Goal: Task Accomplishment & Management: Complete application form

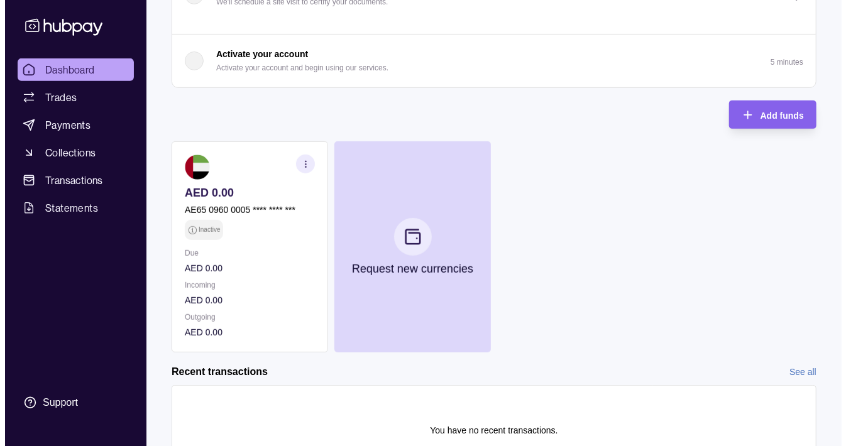
scroll to position [264, 0]
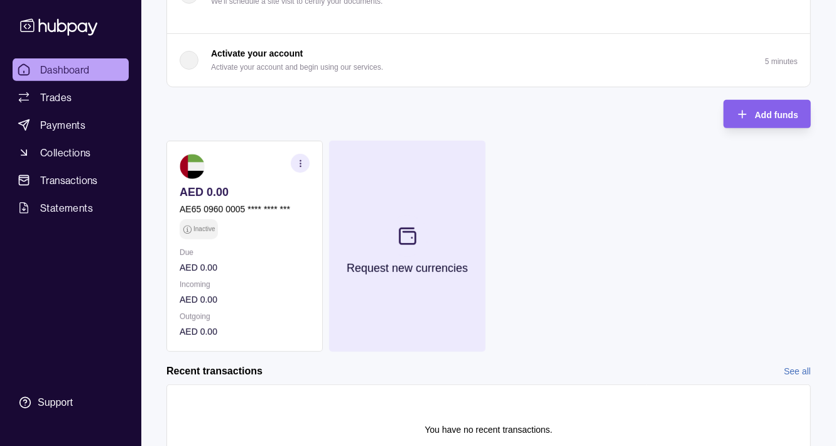
click at [401, 234] on icon at bounding box center [407, 236] width 21 height 21
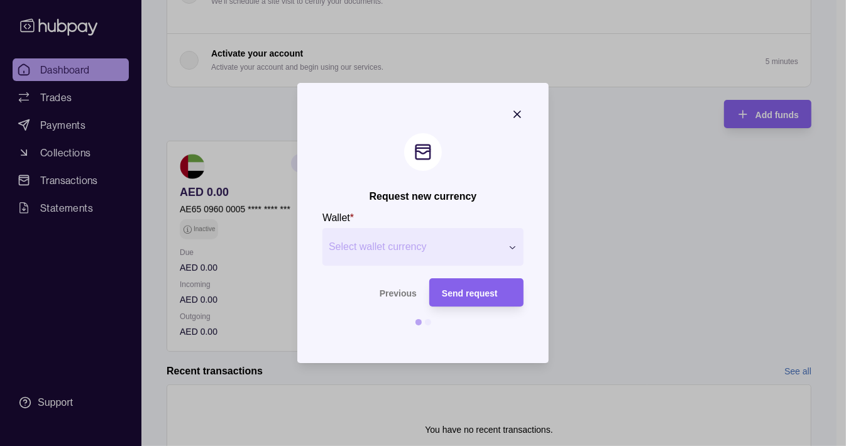
click at [452, 250] on span "Select wallet currency" at bounding box center [415, 246] width 173 height 15
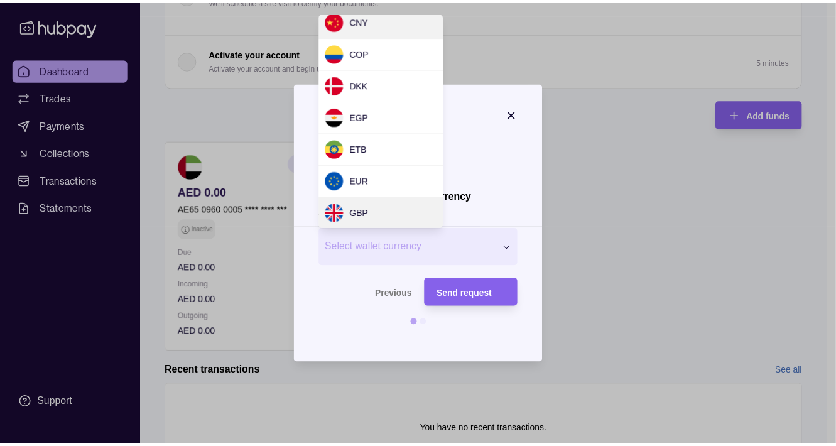
scroll to position [168, 0]
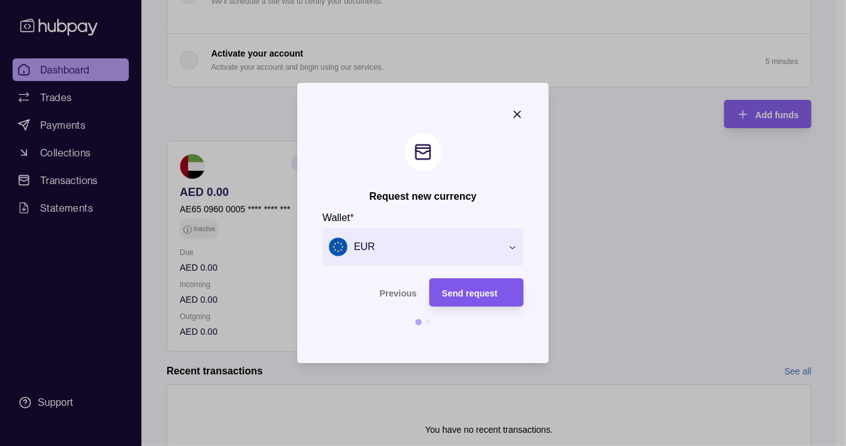
click at [471, 292] on span "Send request" at bounding box center [470, 293] width 56 height 10
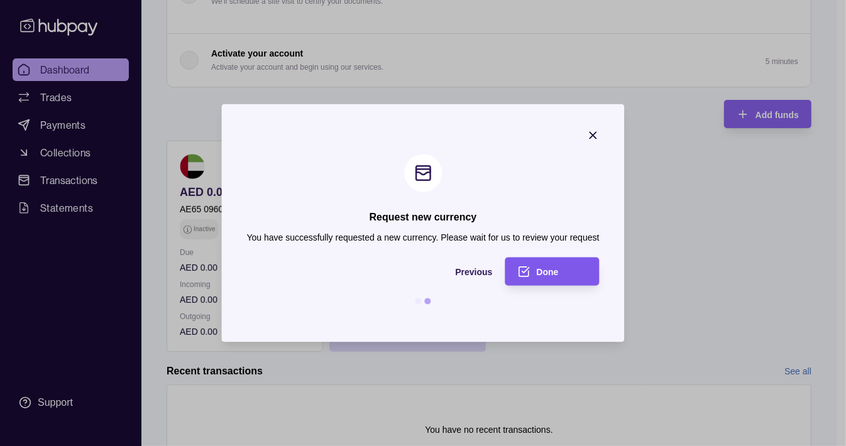
click at [542, 268] on span "Done" at bounding box center [548, 272] width 22 height 10
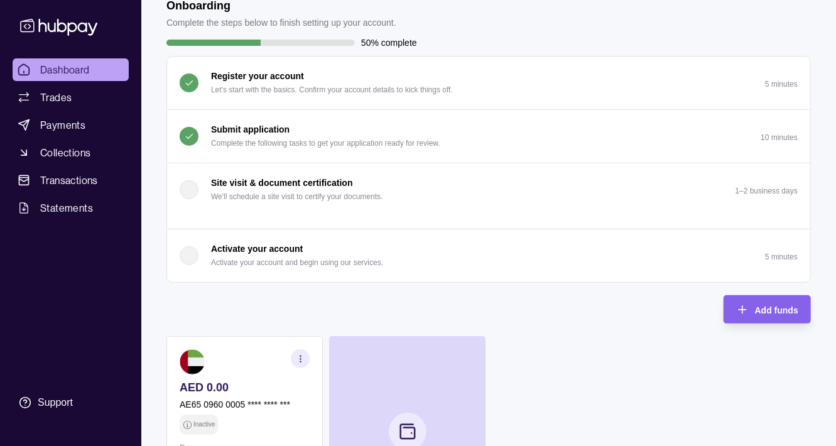
scroll to position [0, 0]
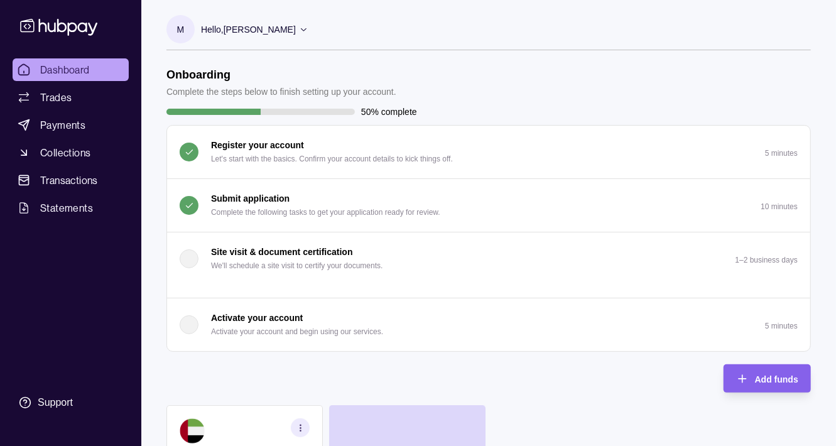
click at [387, 199] on div "Submit application Complete the following tasks to get your application ready f…" at bounding box center [325, 206] width 229 height 28
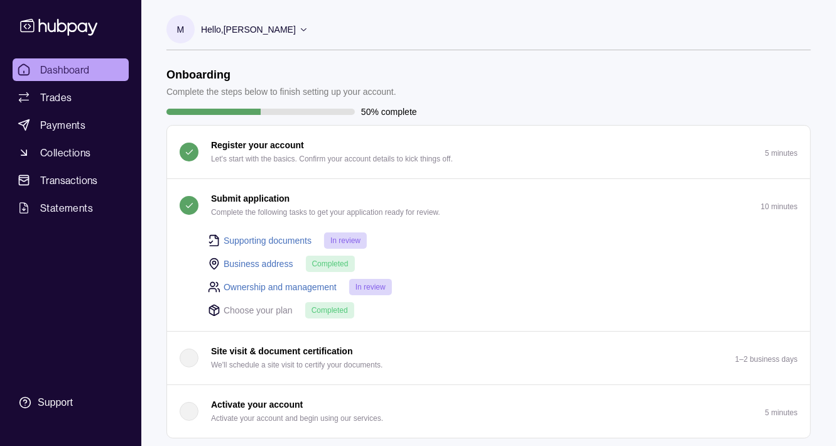
click at [298, 239] on link "Supporting documents" at bounding box center [268, 241] width 88 height 14
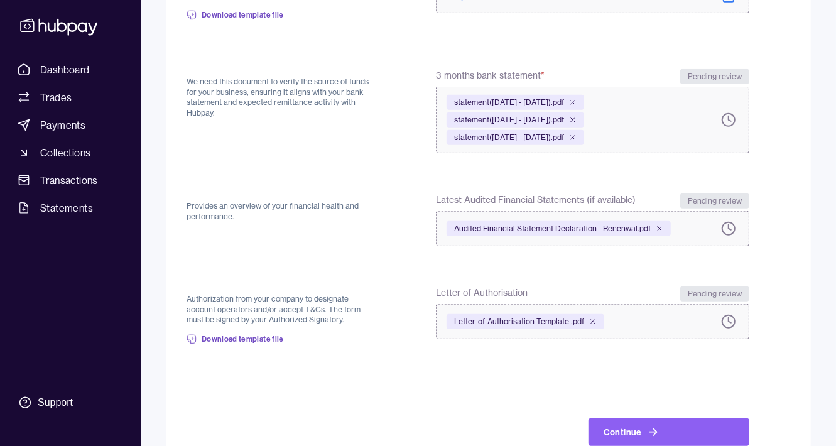
scroll to position [499, 0]
click at [502, 321] on span "Letter-of-Authorisation-Template .pdf" at bounding box center [519, 321] width 130 height 10
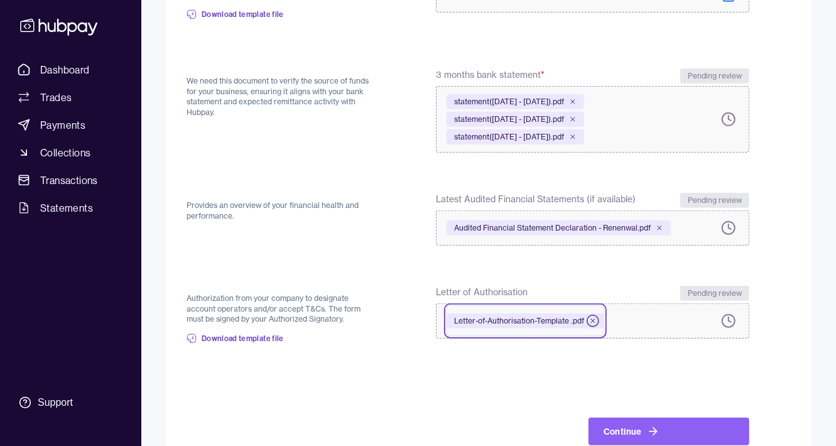
click at [591, 320] on icon at bounding box center [593, 321] width 8 height 8
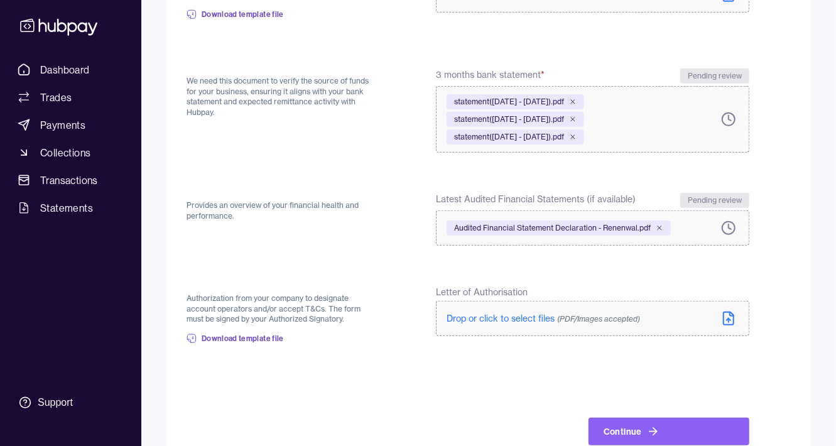
click at [604, 316] on span "(PDF/Images accepted)" at bounding box center [598, 318] width 83 height 9
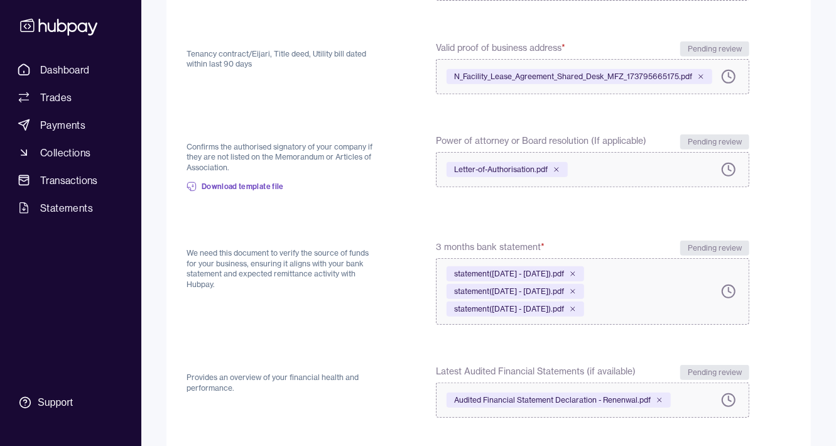
scroll to position [325, 0]
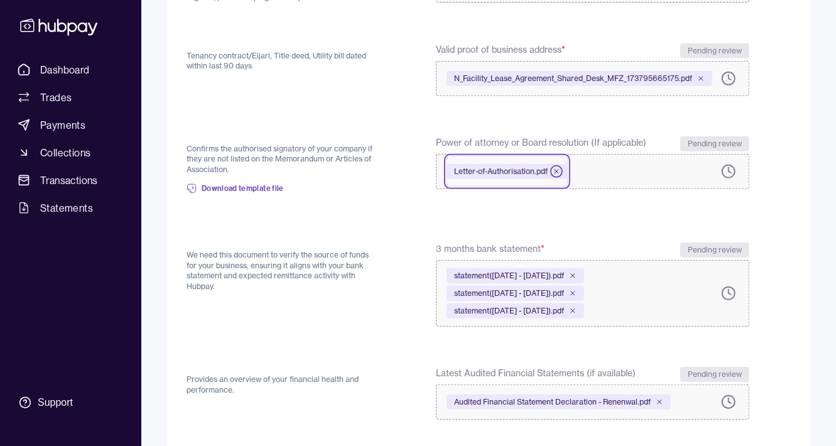
click at [555, 170] on icon at bounding box center [557, 172] width 4 height 4
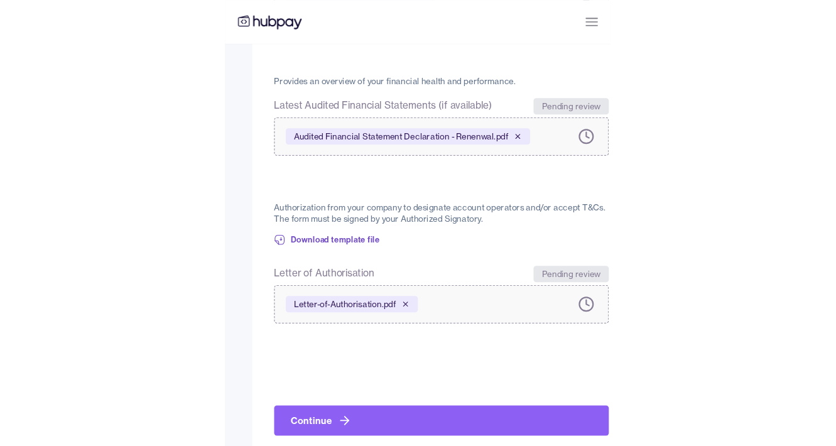
scroll to position [530, 0]
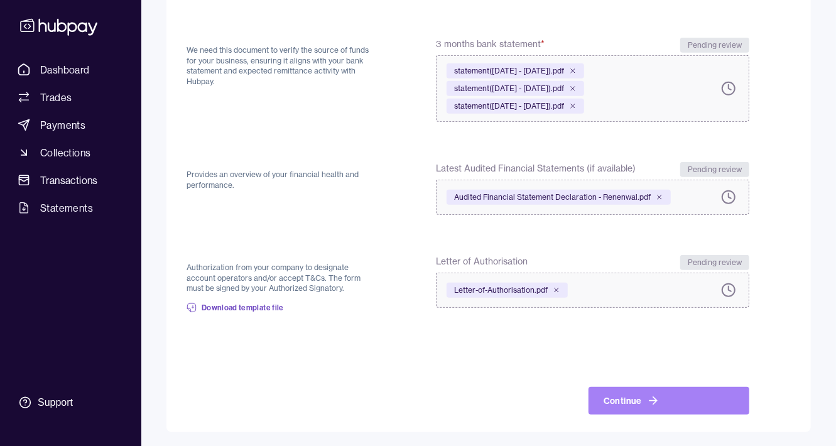
click at [658, 397] on button "Continue" at bounding box center [669, 401] width 161 height 28
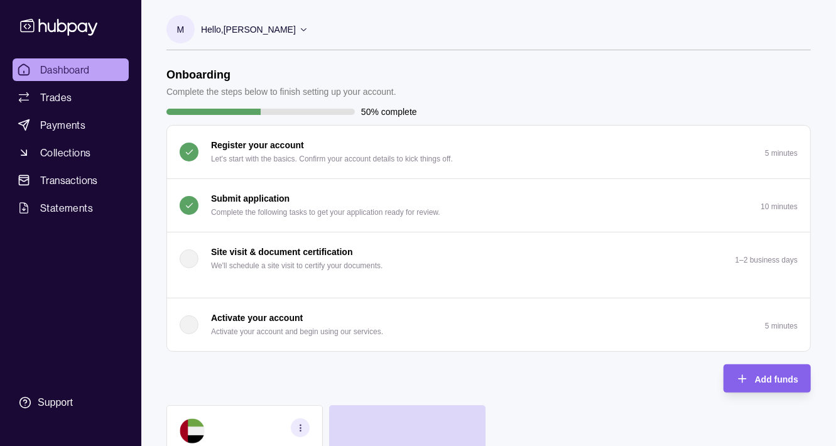
click at [258, 197] on p "Submit application" at bounding box center [250, 199] width 79 height 14
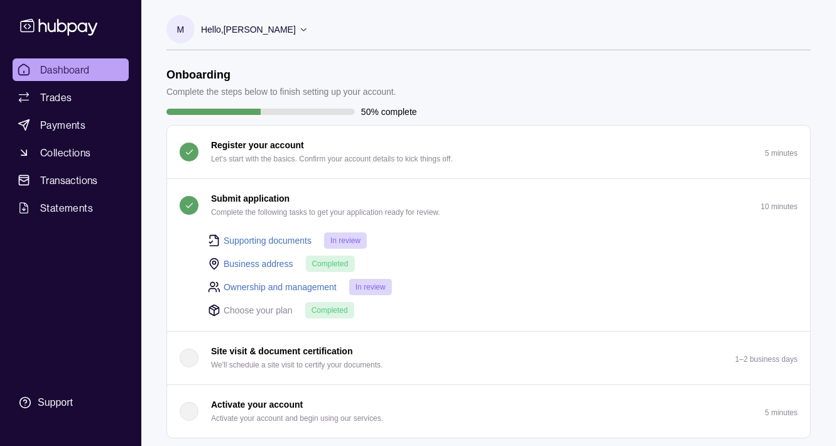
click at [294, 237] on link "Supporting documents" at bounding box center [268, 241] width 88 height 14
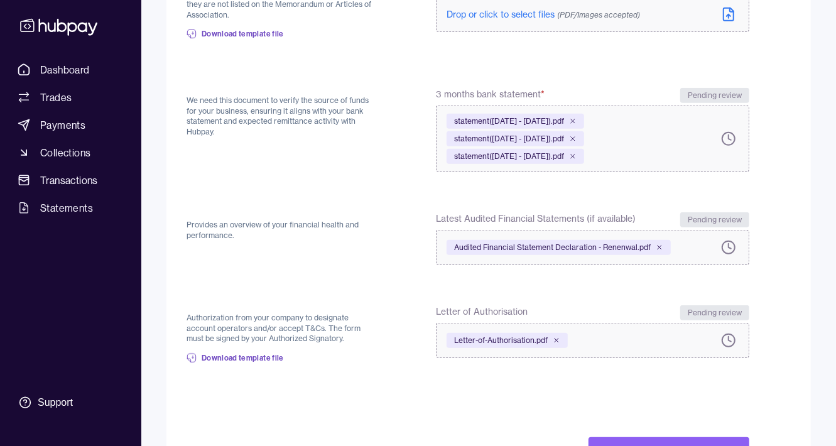
scroll to position [530, 0]
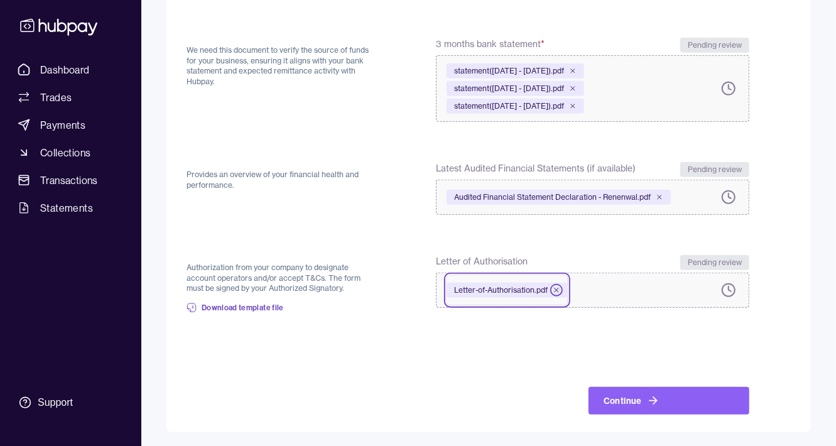
click at [557, 291] on icon at bounding box center [557, 290] width 4 height 4
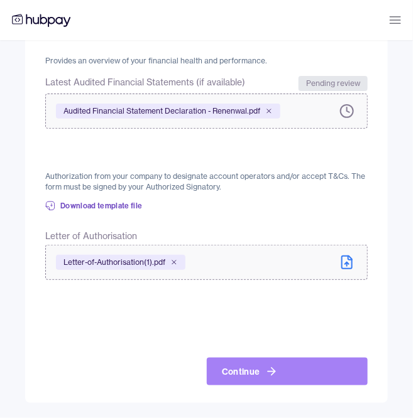
scroll to position [869, 0]
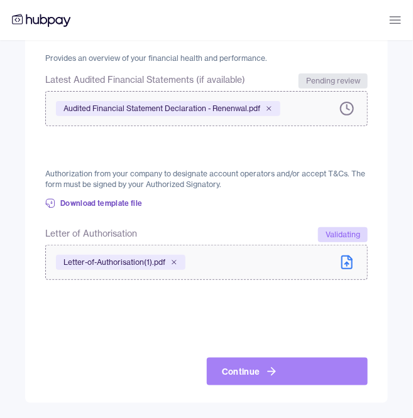
click at [257, 369] on button "Continue" at bounding box center [287, 372] width 161 height 28
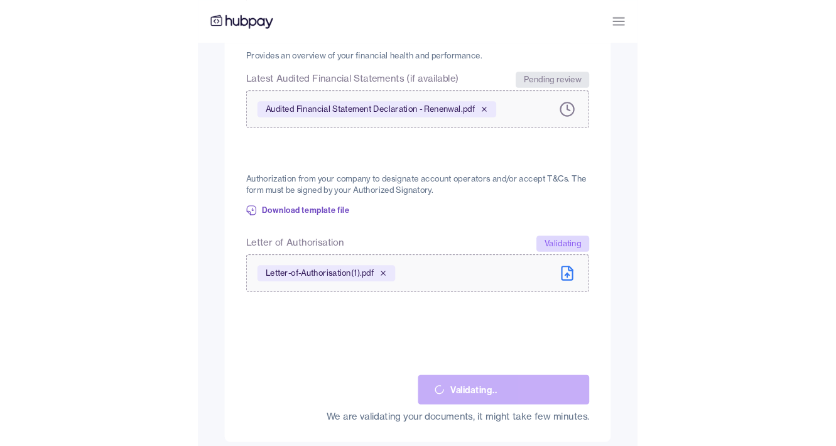
scroll to position [548, 0]
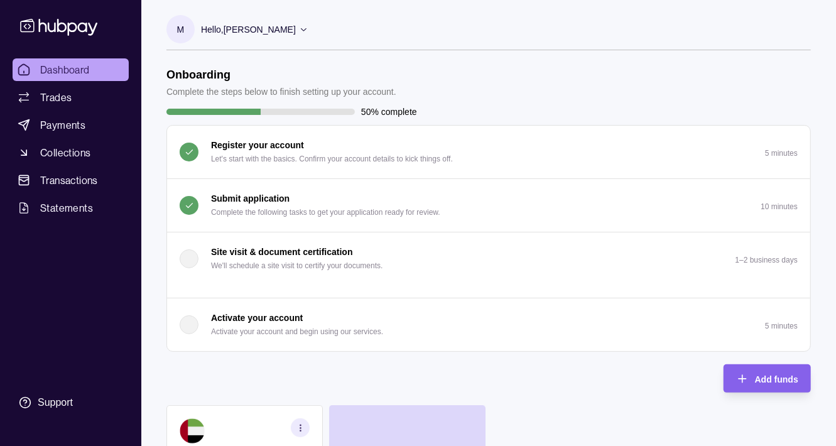
click at [357, 196] on div "Submit application Complete the following tasks to get your application ready f…" at bounding box center [325, 206] width 229 height 28
